Goal: Task Accomplishment & Management: Manage account settings

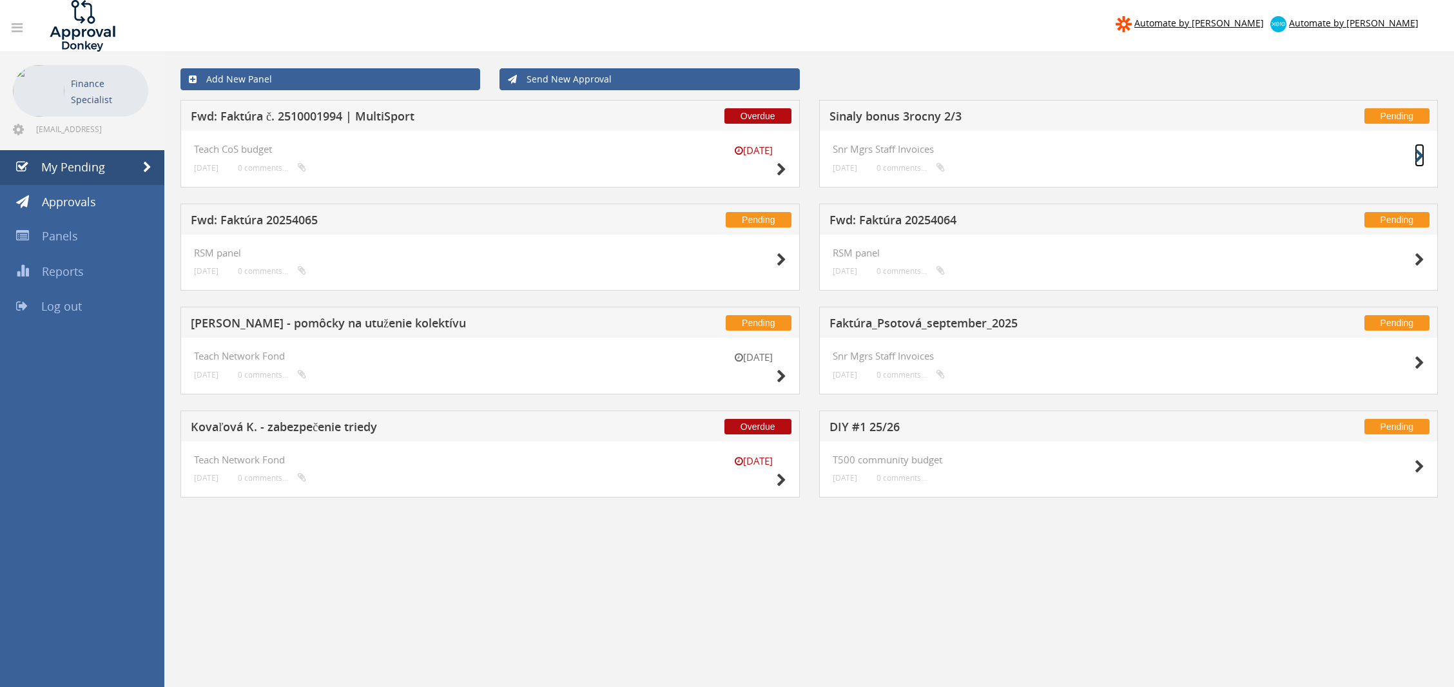
click at [1415, 154] on icon at bounding box center [1420, 157] width 10 height 14
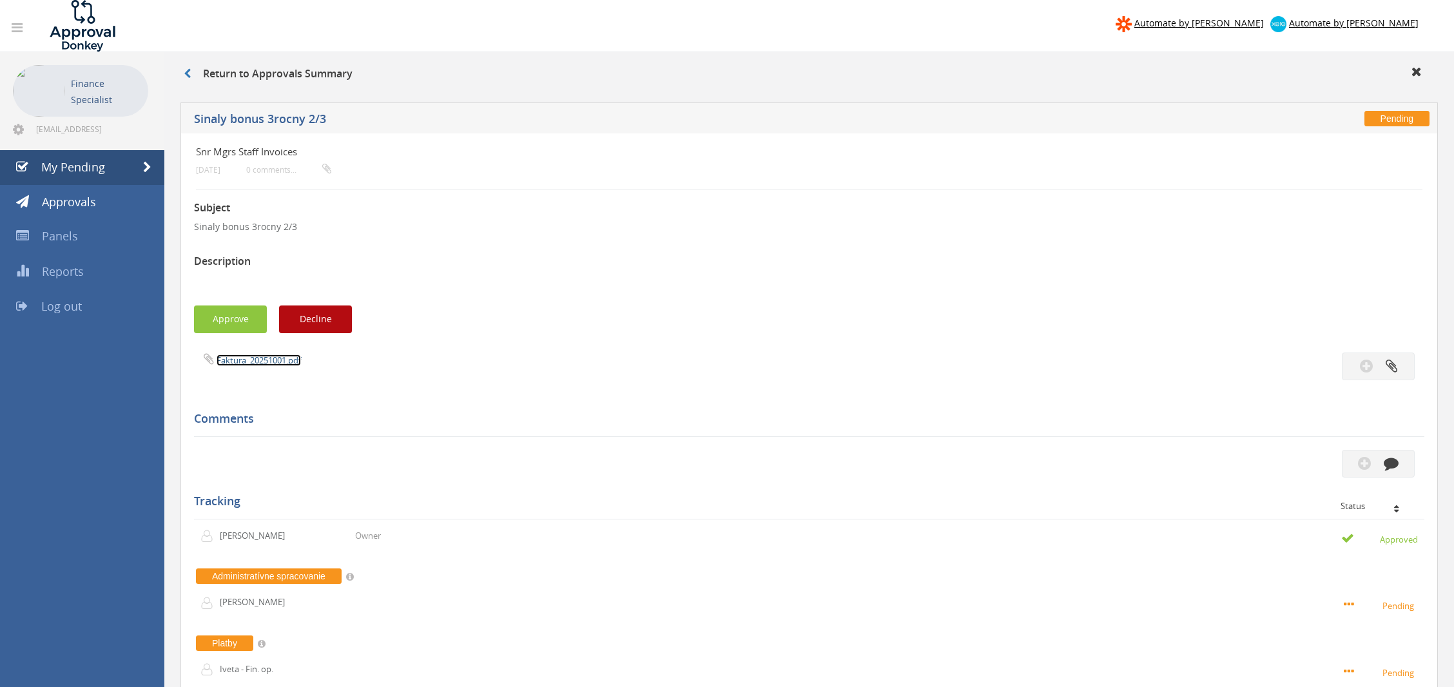
click at [273, 358] on link "Faktura_20251001.pdf" at bounding box center [259, 361] width 84 height 12
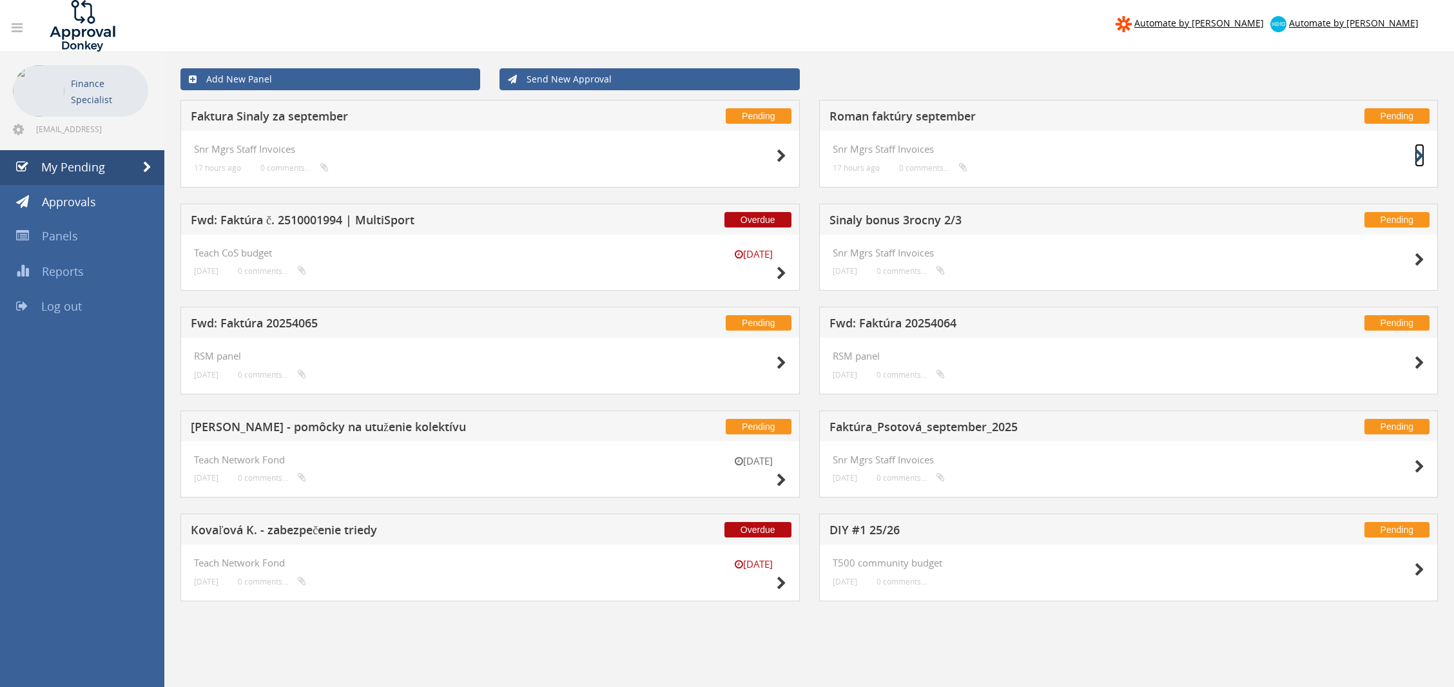
click at [1420, 152] on icon at bounding box center [1420, 157] width 10 height 14
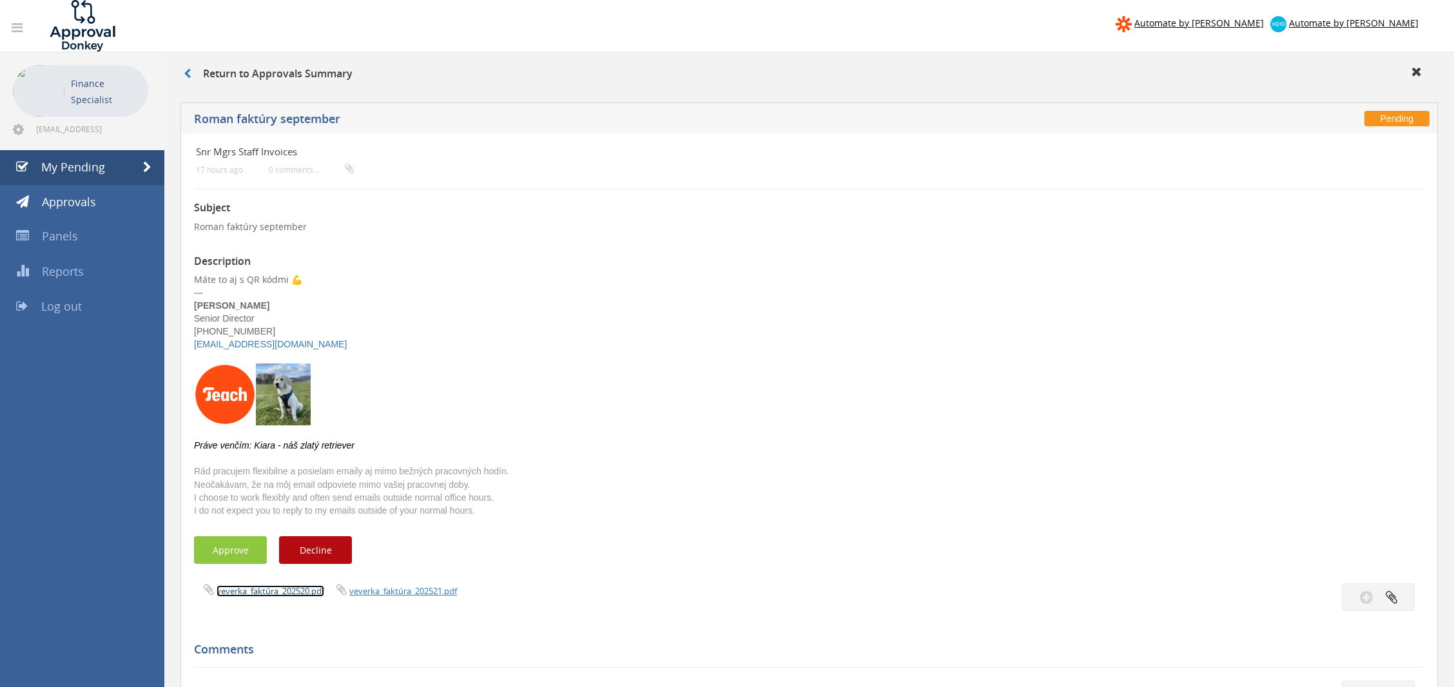
click at [287, 593] on link "veverka_faktúra_202520.pdf" at bounding box center [271, 591] width 108 height 12
click at [431, 583] on div "veverka_faktúra_202520.pdf veverka_faktúra_202521.pdf" at bounding box center [496, 590] width 625 height 14
click at [431, 596] on div "veverka_faktúra_202520.pdf veverka_faktúra_202521.pdf" at bounding box center [809, 597] width 1250 height 28
click at [413, 591] on link "veverka_faktúra_202521.pdf" at bounding box center [403, 591] width 108 height 12
click at [151, 169] on span at bounding box center [147, 168] width 8 height 12
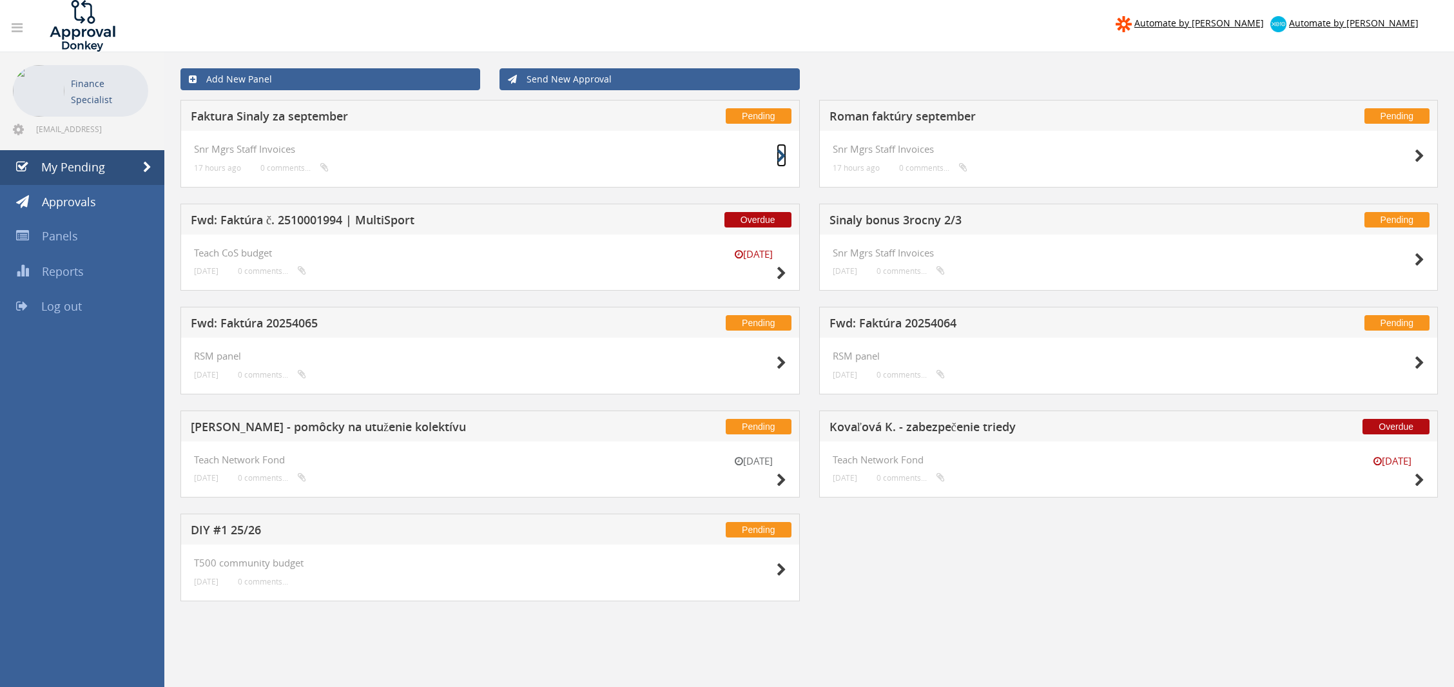
click at [782, 157] on icon at bounding box center [782, 157] width 10 height 14
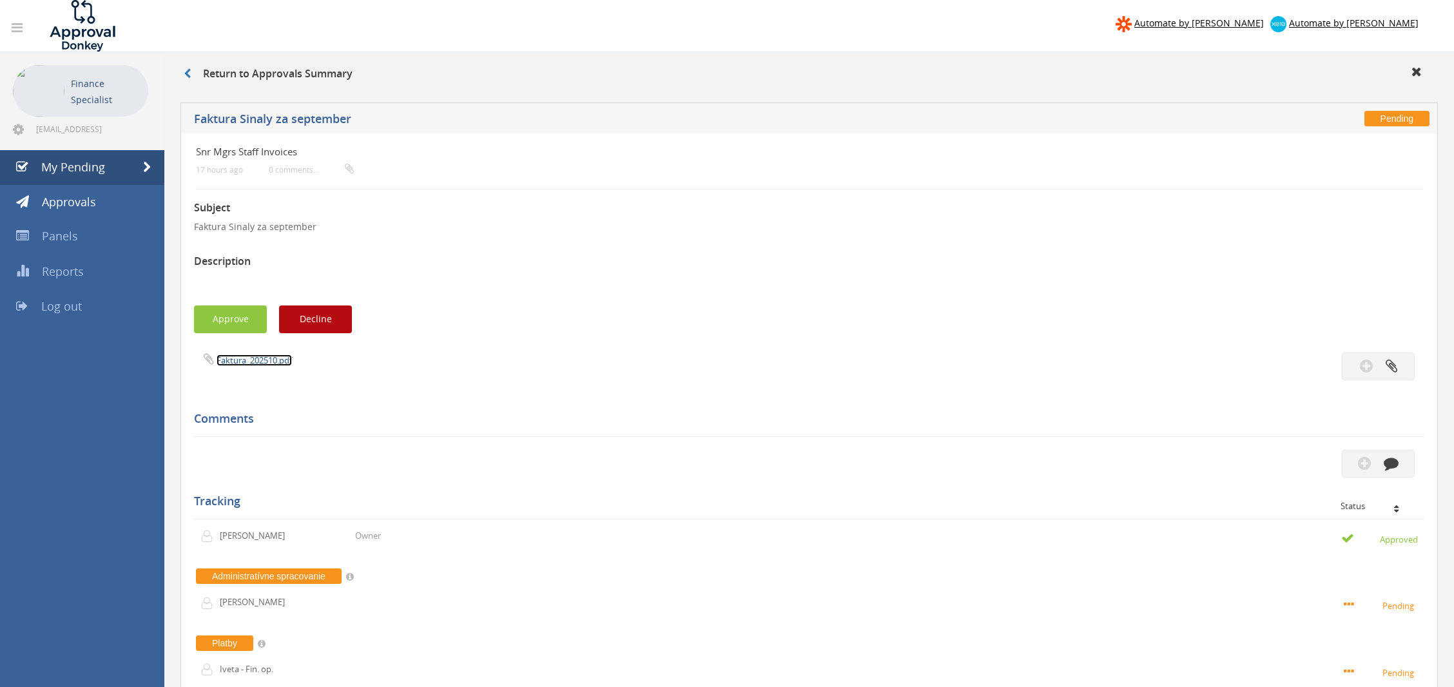
click at [238, 356] on link "Faktura_202510.pdf" at bounding box center [254, 361] width 75 height 12
click at [143, 162] on span at bounding box center [147, 168] width 8 height 12
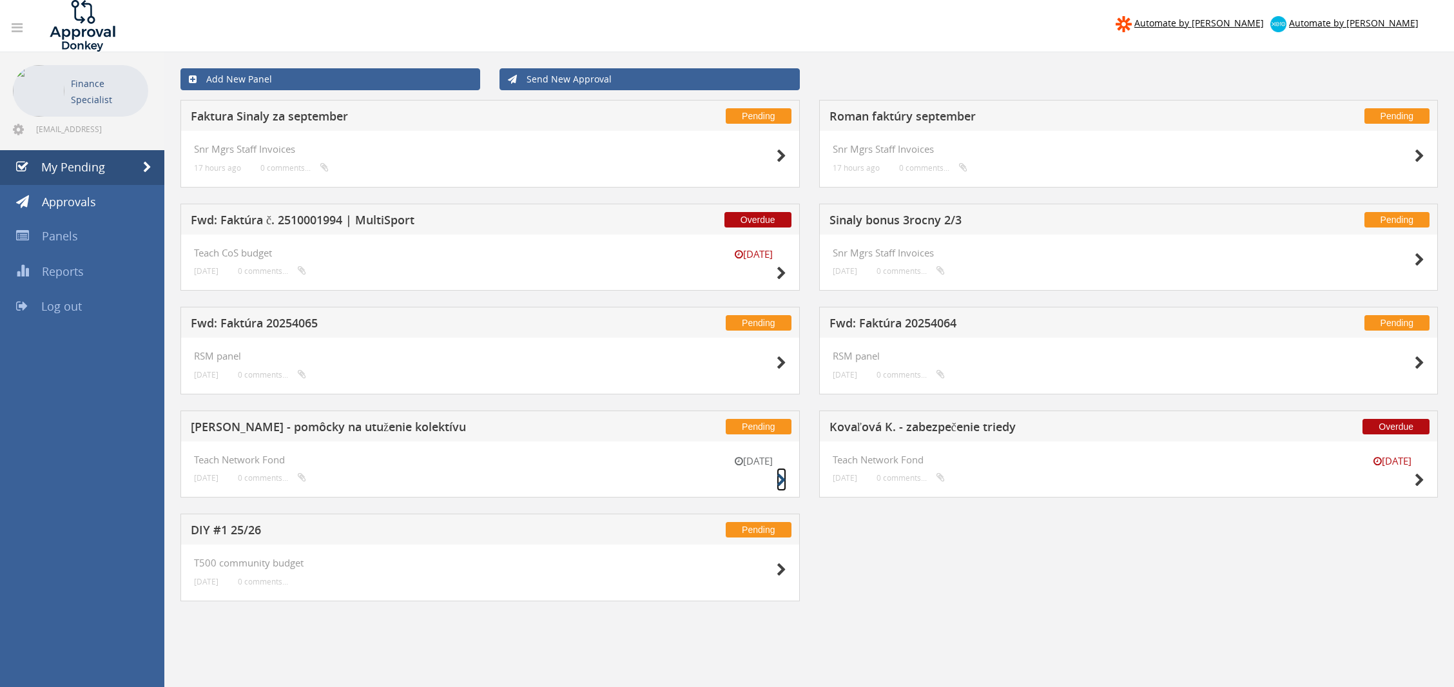
click at [777, 475] on icon at bounding box center [782, 481] width 10 height 14
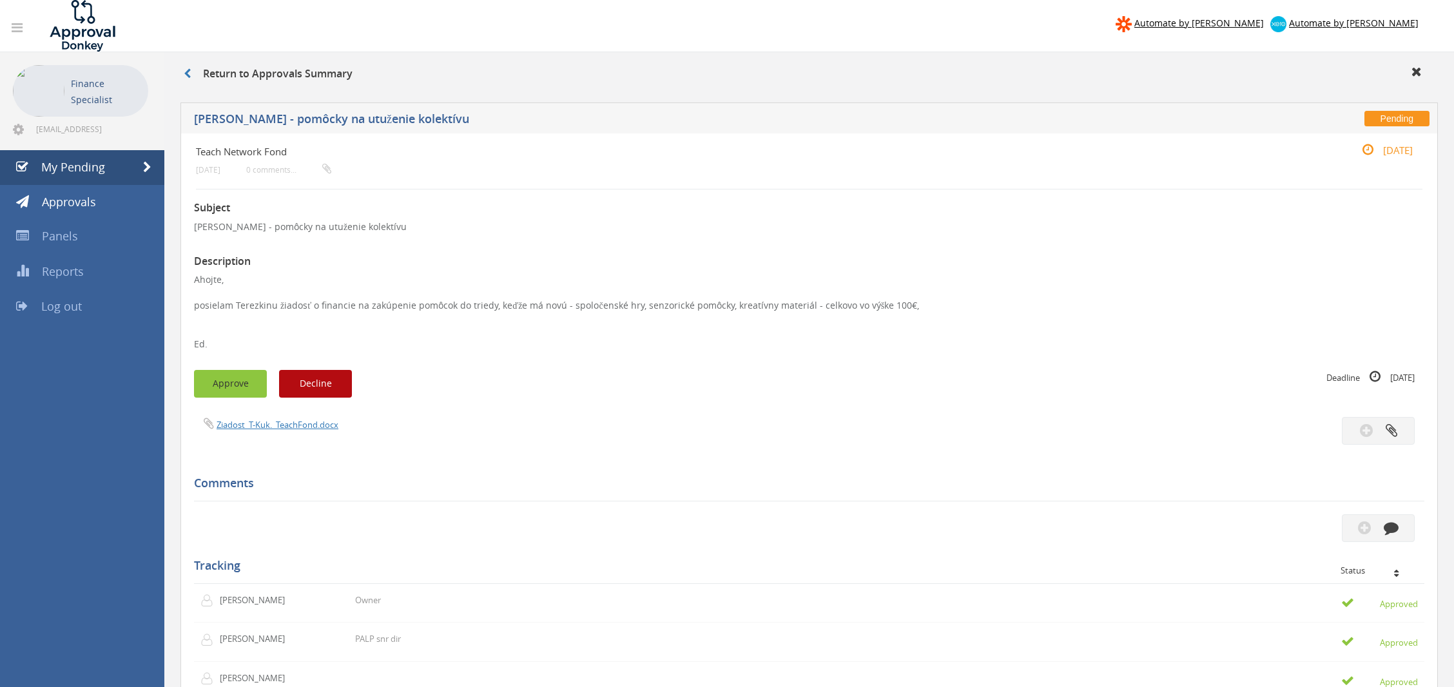
click at [244, 386] on button "Approve" at bounding box center [230, 384] width 73 height 28
